Goal: Information Seeking & Learning: Learn about a topic

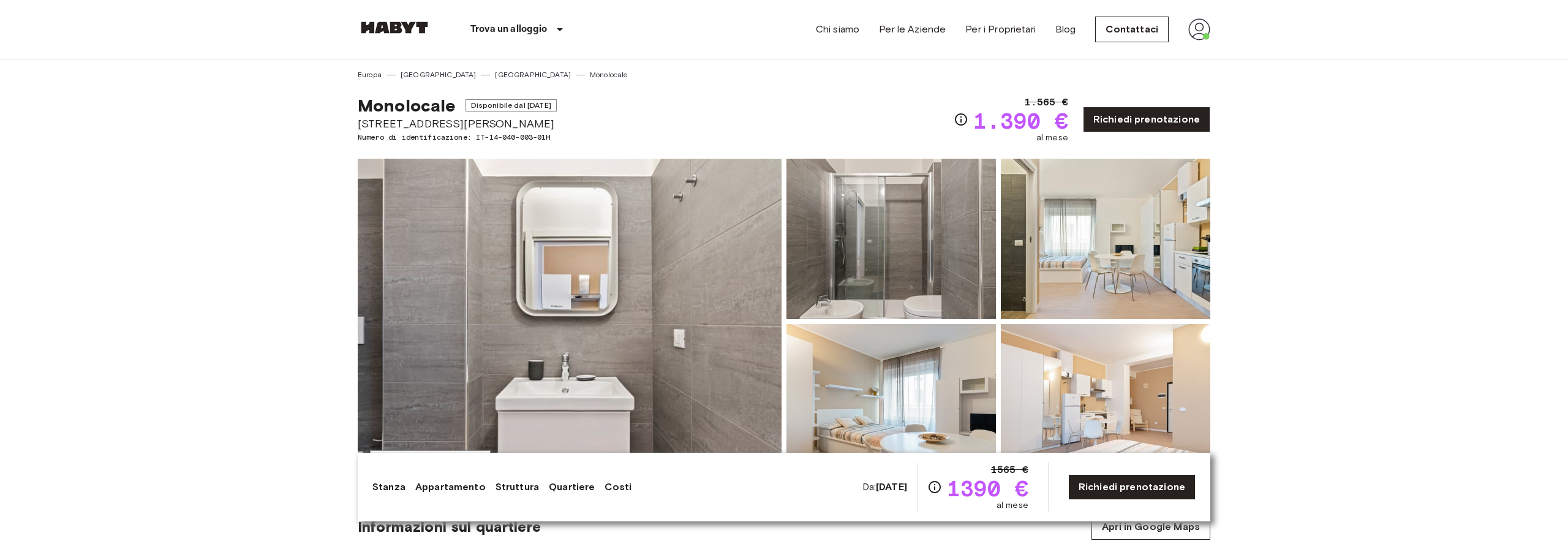
click at [585, 325] on img at bounding box center [569, 321] width 424 height 325
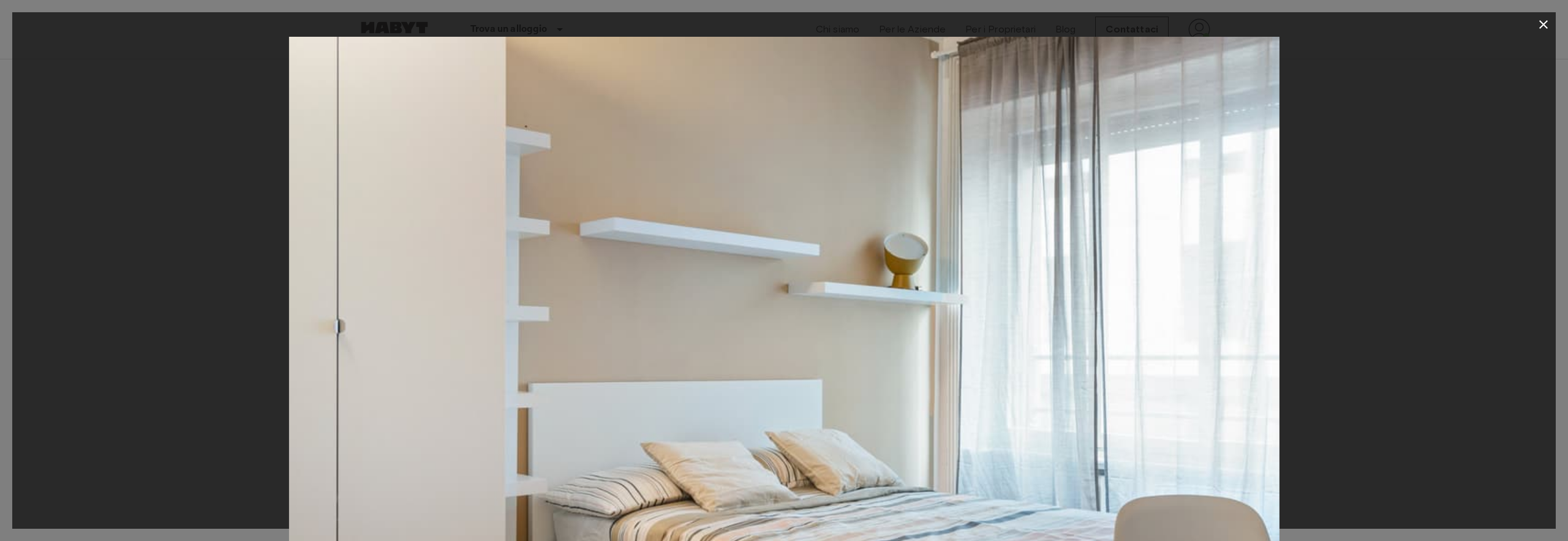
click at [1053, 401] on img at bounding box center [783, 366] width 991 height 660
click at [1538, 35] on button "button" at bounding box center [1543, 25] width 25 height 25
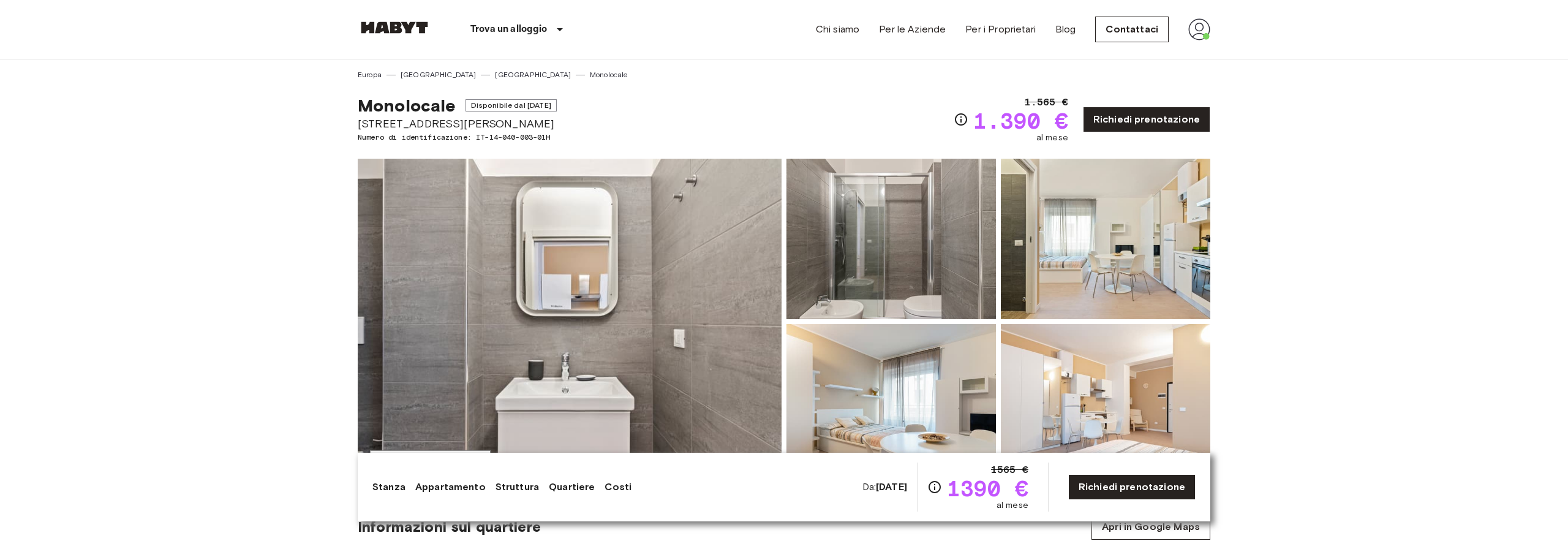
click at [650, 358] on img at bounding box center [569, 321] width 424 height 325
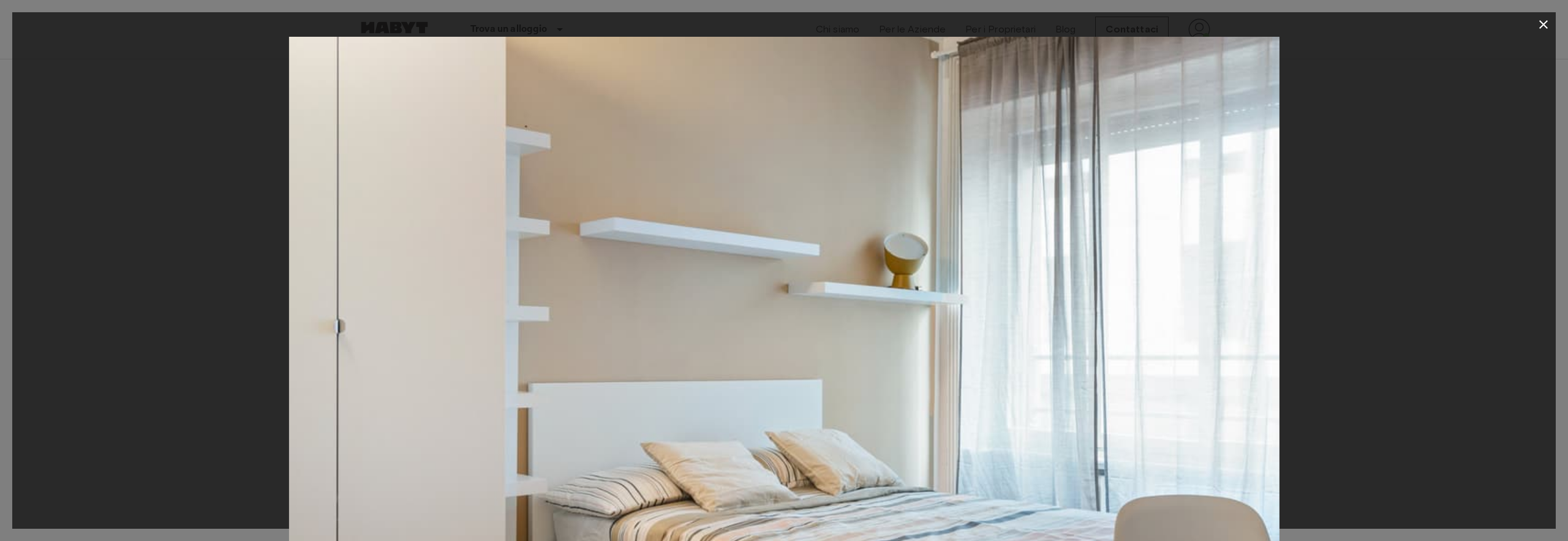
click at [1542, 27] on icon "button" at bounding box center [1543, 25] width 15 height 15
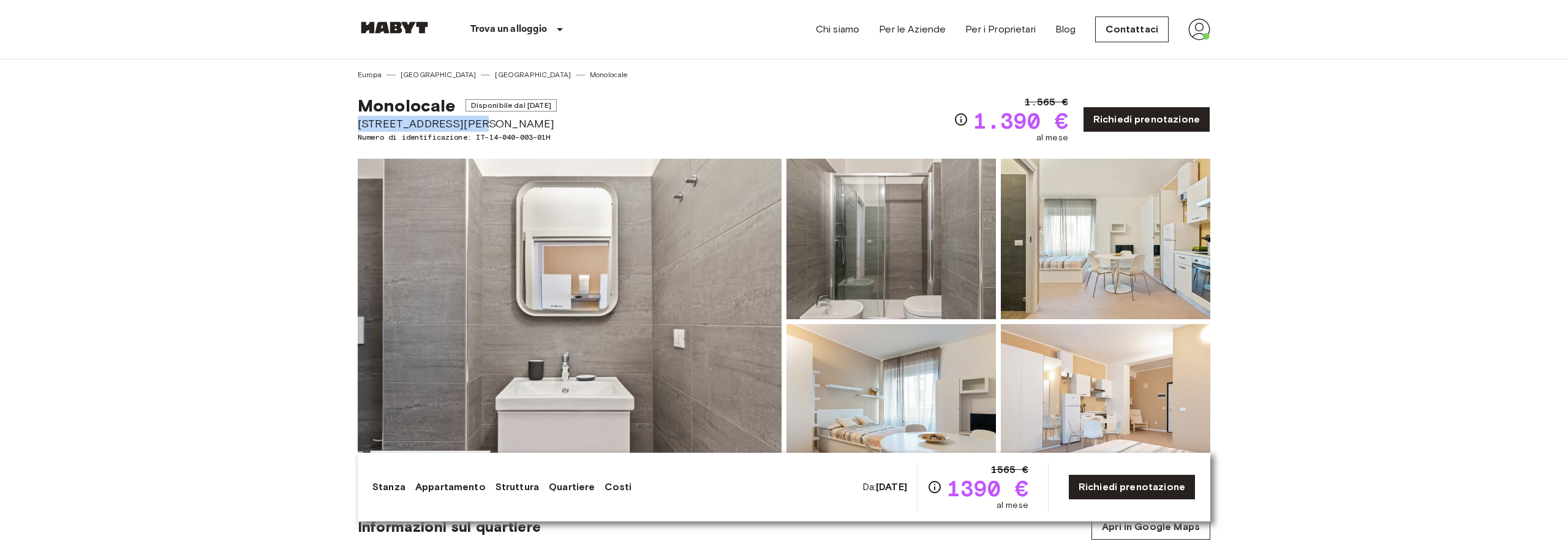
drag, startPoint x: 354, startPoint y: 125, endPoint x: 476, endPoint y: 125, distance: 122.0
copy span "[STREET_ADDRESS][PERSON_NAME]"
click at [1112, 349] on img at bounding box center [1105, 404] width 210 height 160
